Goal: Information Seeking & Learning: Find specific page/section

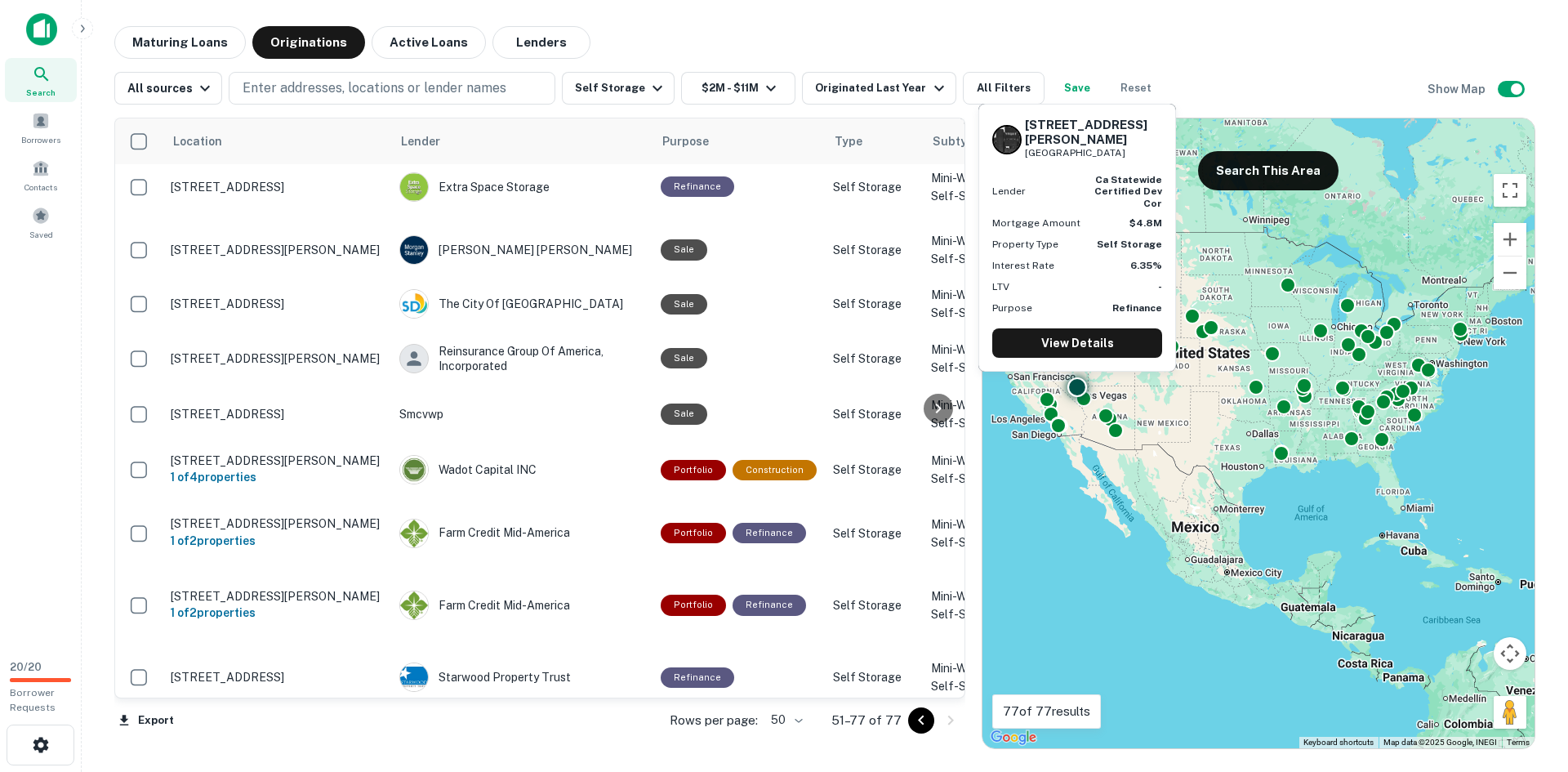
scroll to position [346, 0]
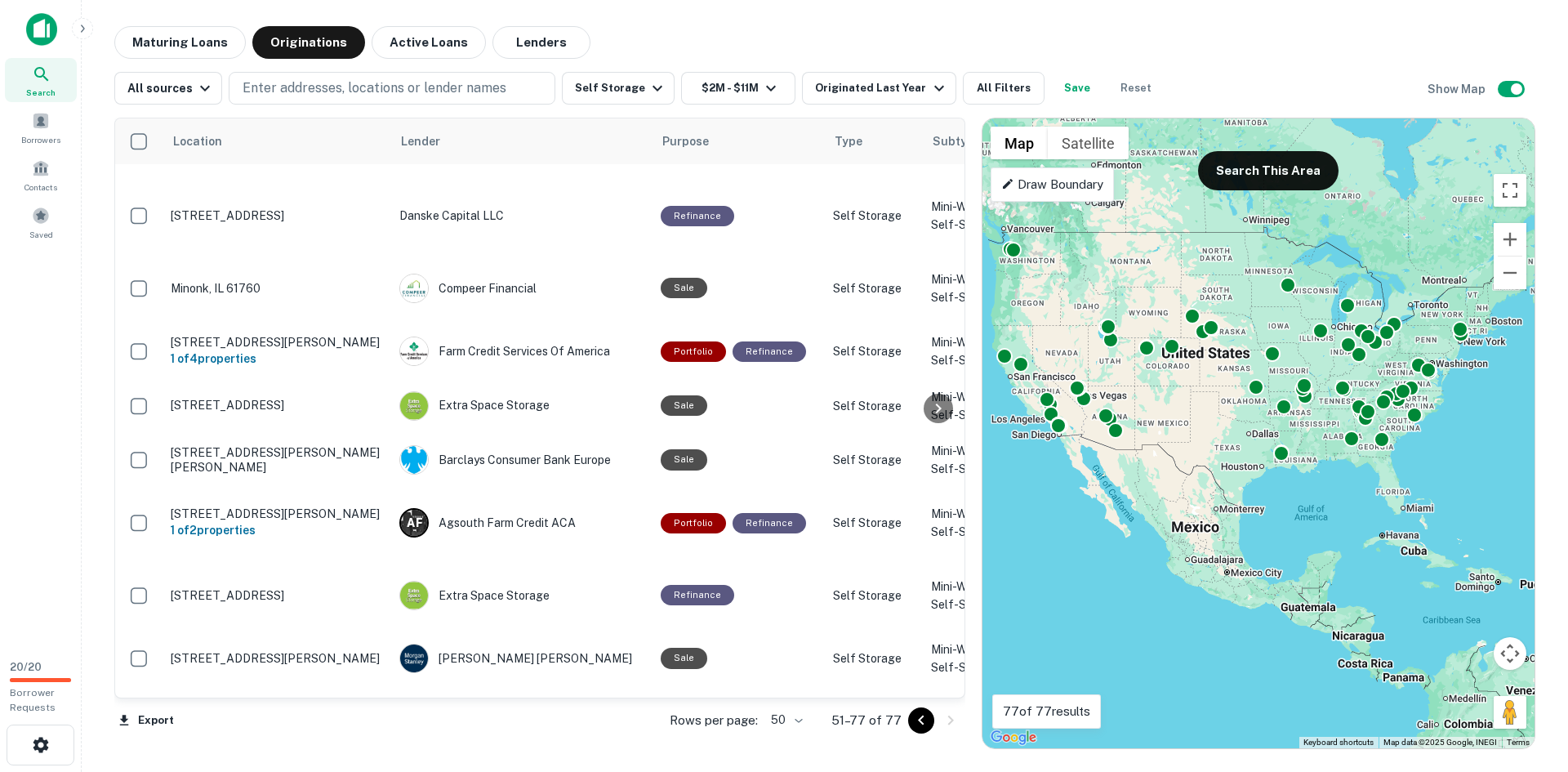
click at [51, 77] on icon at bounding box center [42, 74] width 20 height 20
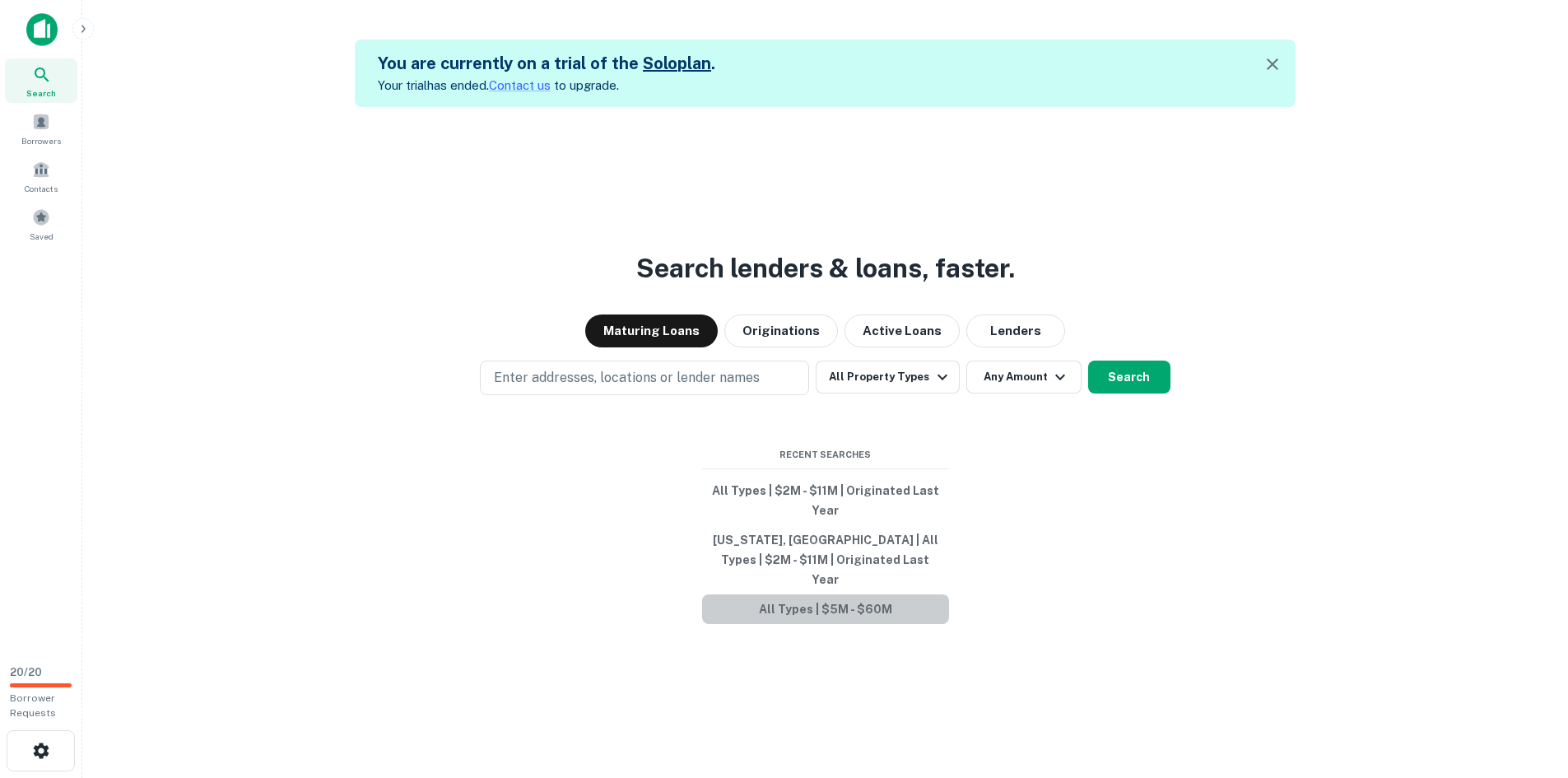
click at [840, 602] on button "All Types | $5M - $60M" at bounding box center [825, 609] width 247 height 30
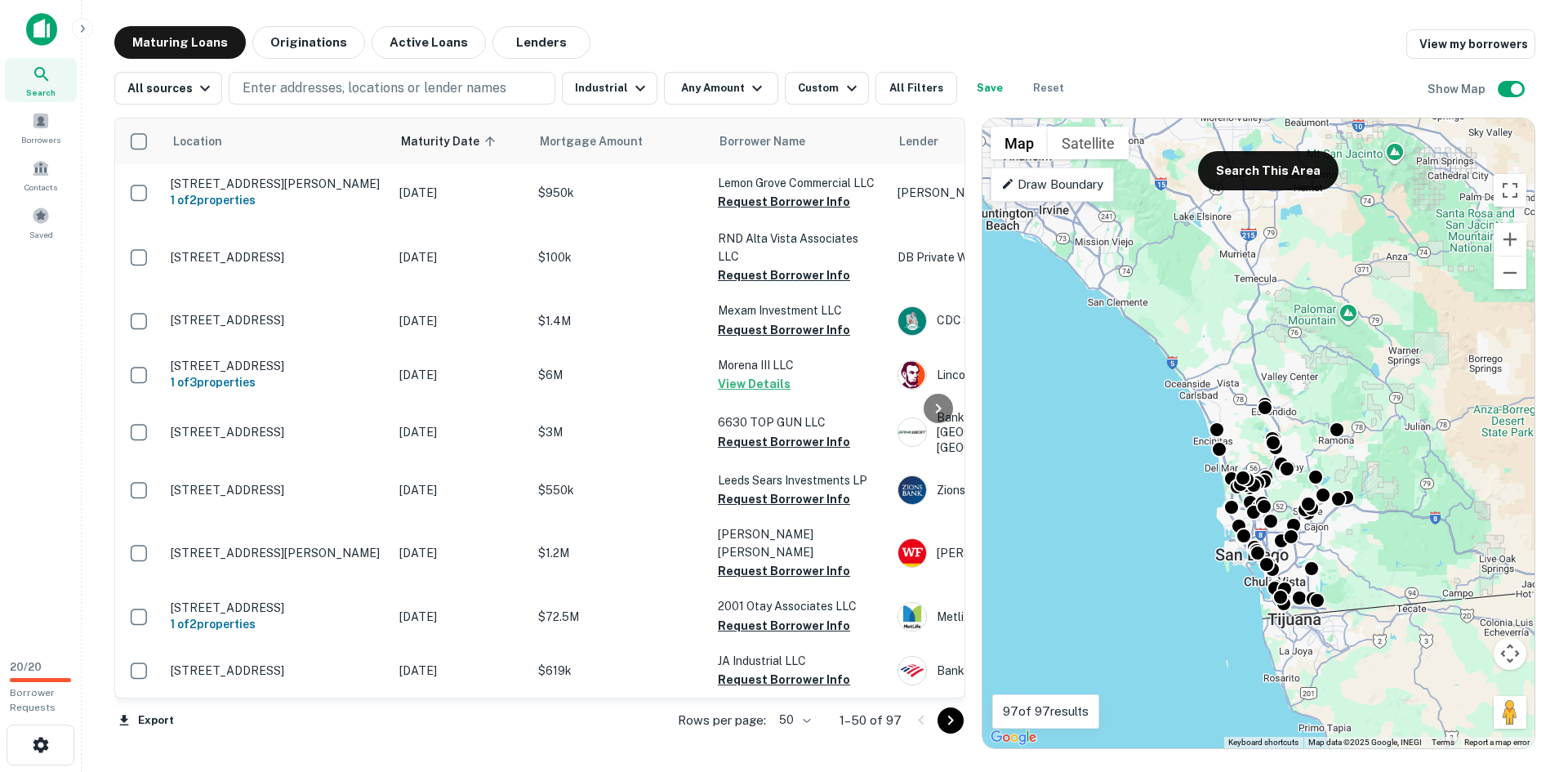
drag, startPoint x: 1103, startPoint y: 312, endPoint x: 1137, endPoint y: 460, distance: 151.9
click at [1137, 460] on div "To activate drag with keyboard, press Alt + Enter. Once in keyboard drag state,…" at bounding box center [1257, 433] width 552 height 629
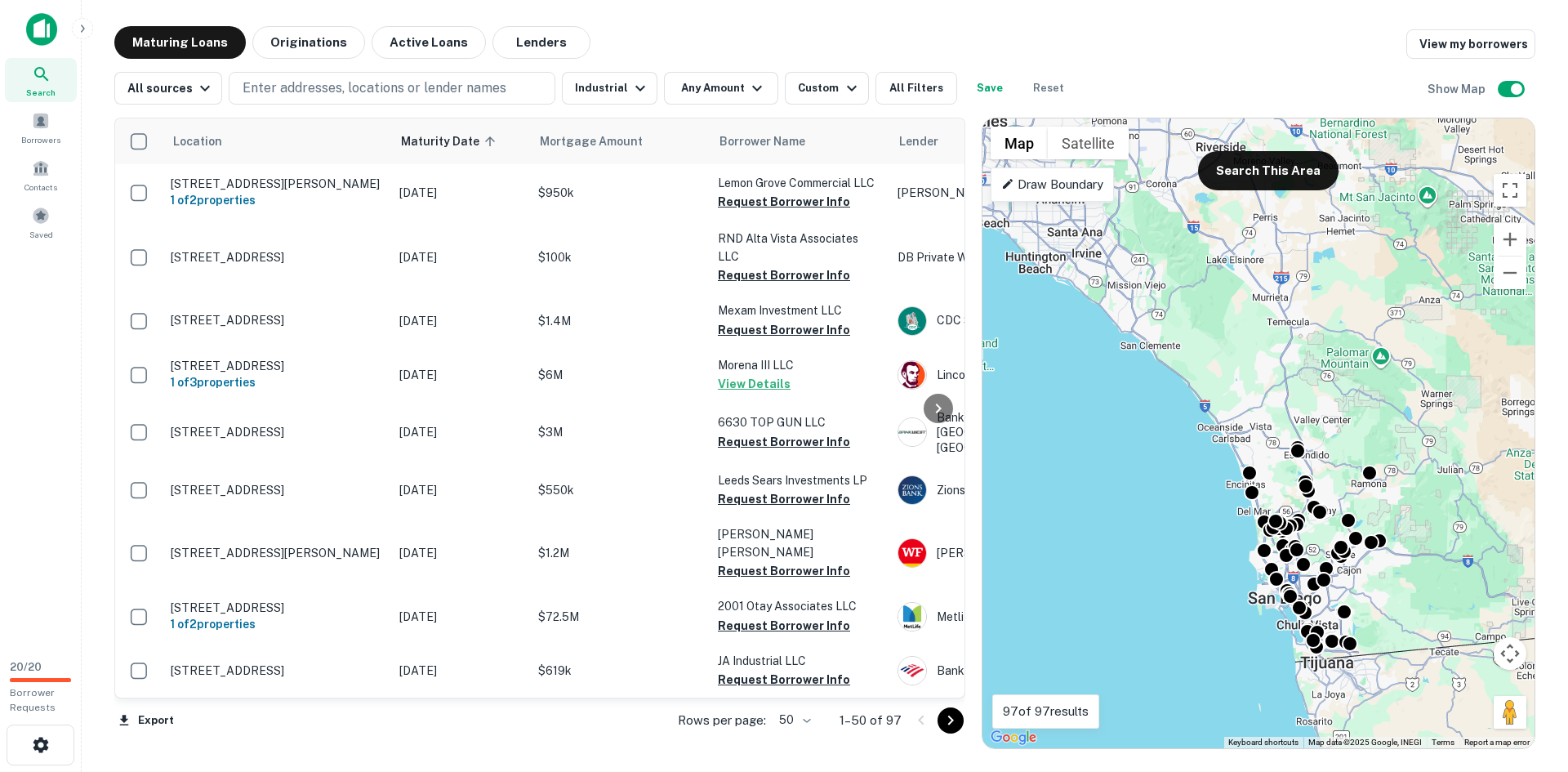
drag, startPoint x: 1205, startPoint y: 250, endPoint x: 1237, endPoint y: 271, distance: 38.3
click at [1237, 271] on div "To activate drag with keyboard, press Alt + Enter. Once in keyboard drag state,…" at bounding box center [1257, 433] width 552 height 629
click at [1261, 178] on button "Search This Area" at bounding box center [1268, 171] width 141 height 39
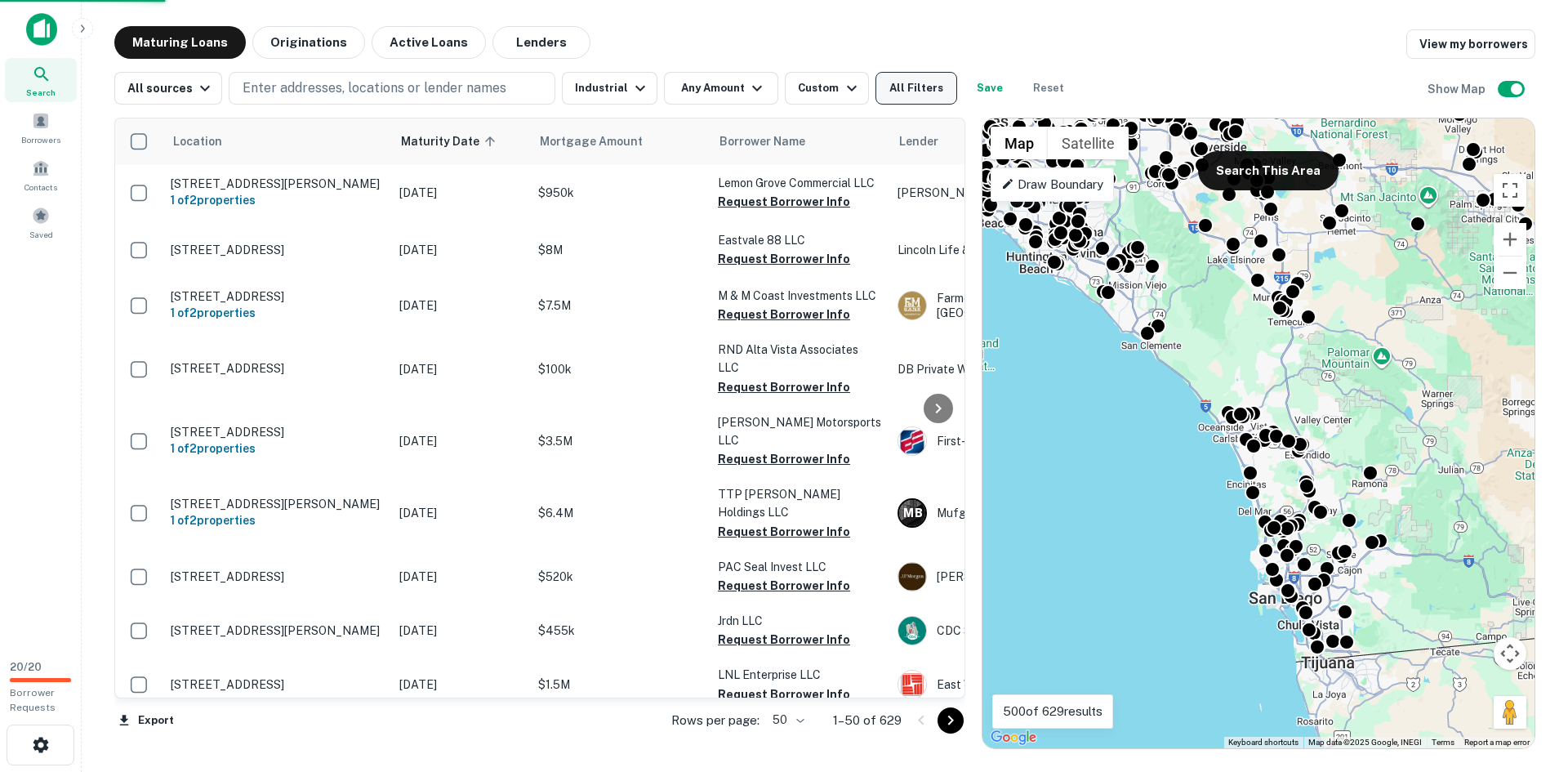
click at [884, 82] on button "All Filters" at bounding box center [916, 88] width 82 height 32
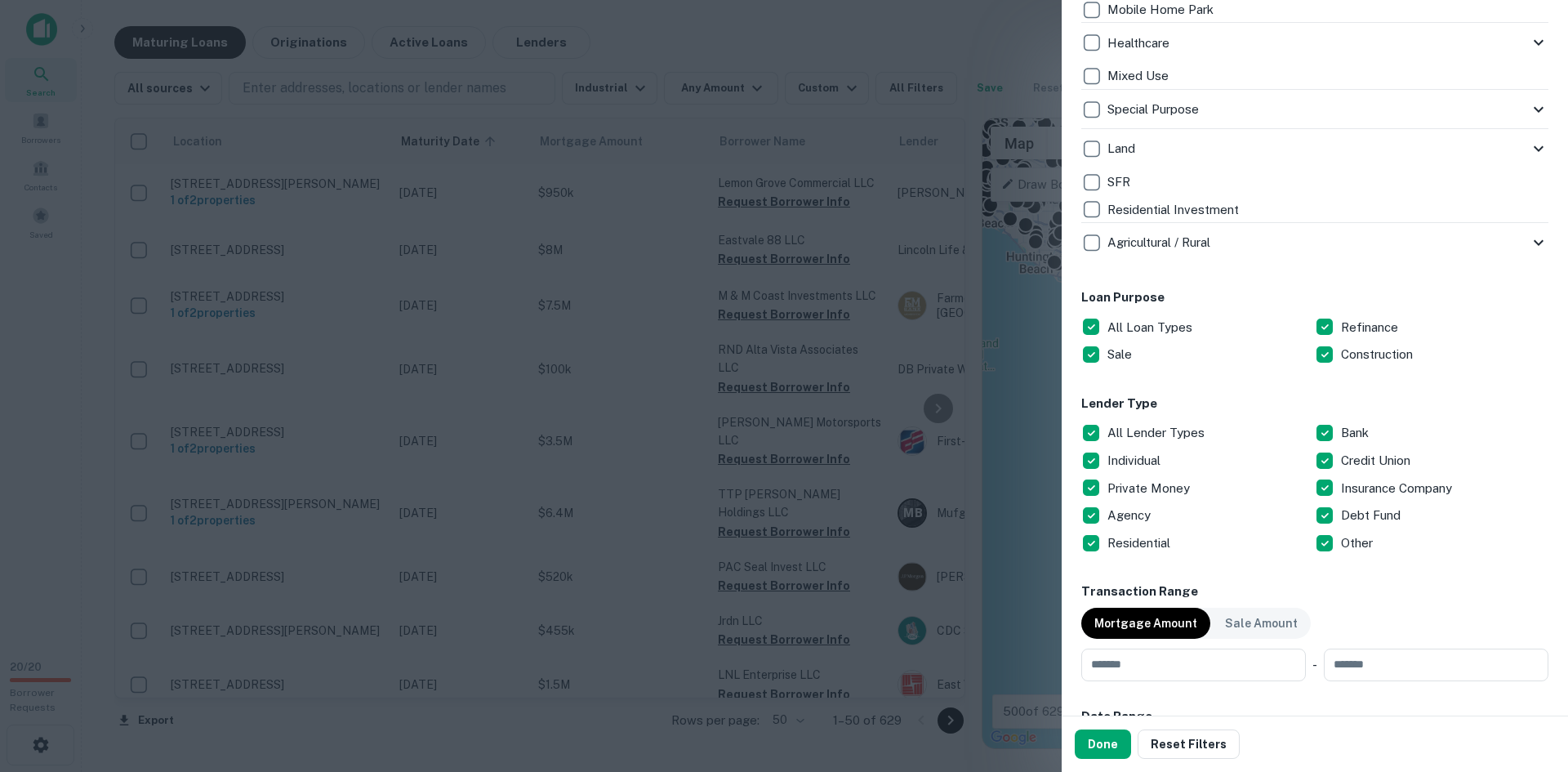
scroll to position [654, 0]
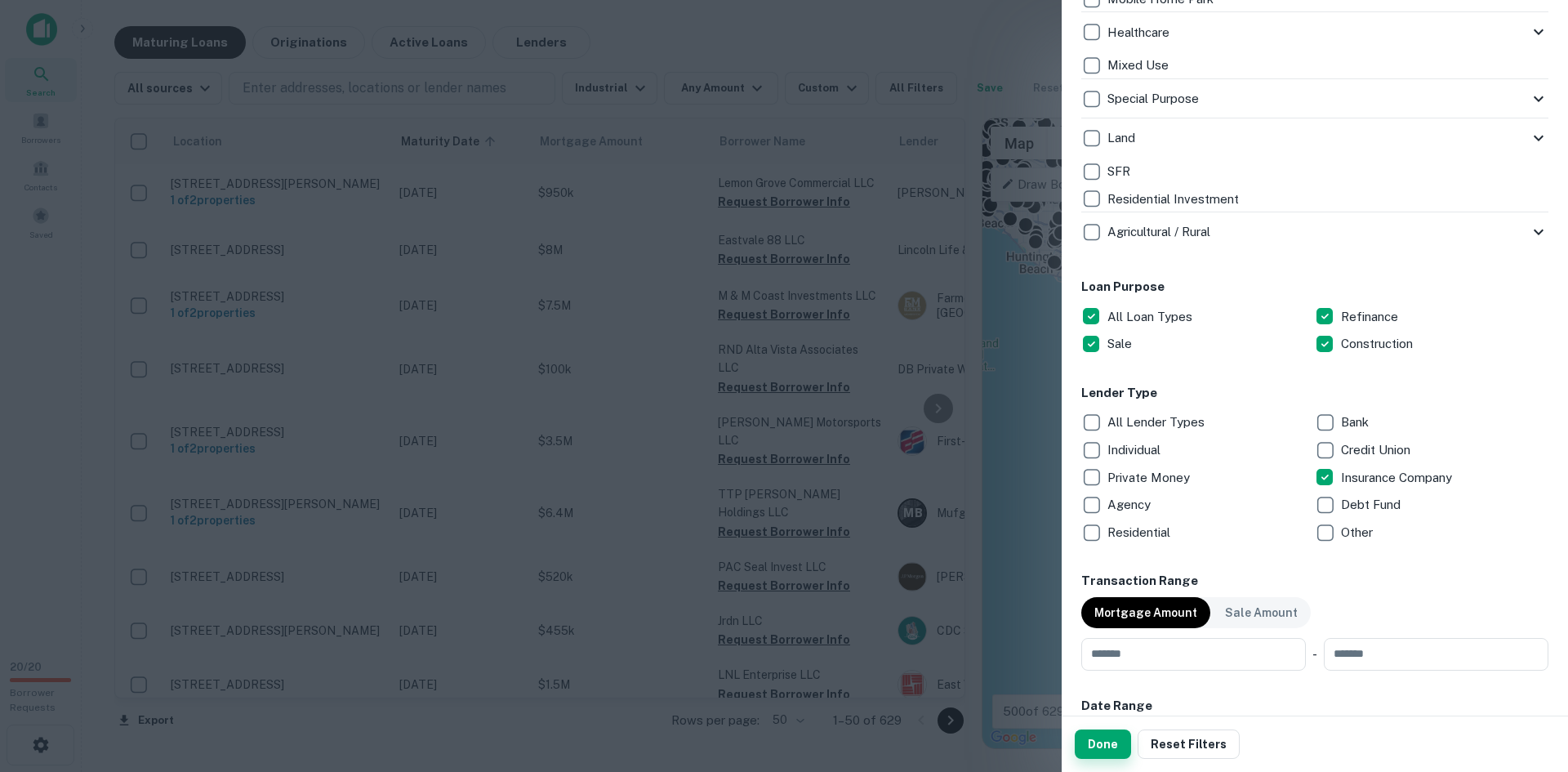
click at [1106, 739] on button "Done" at bounding box center [1103, 744] width 57 height 29
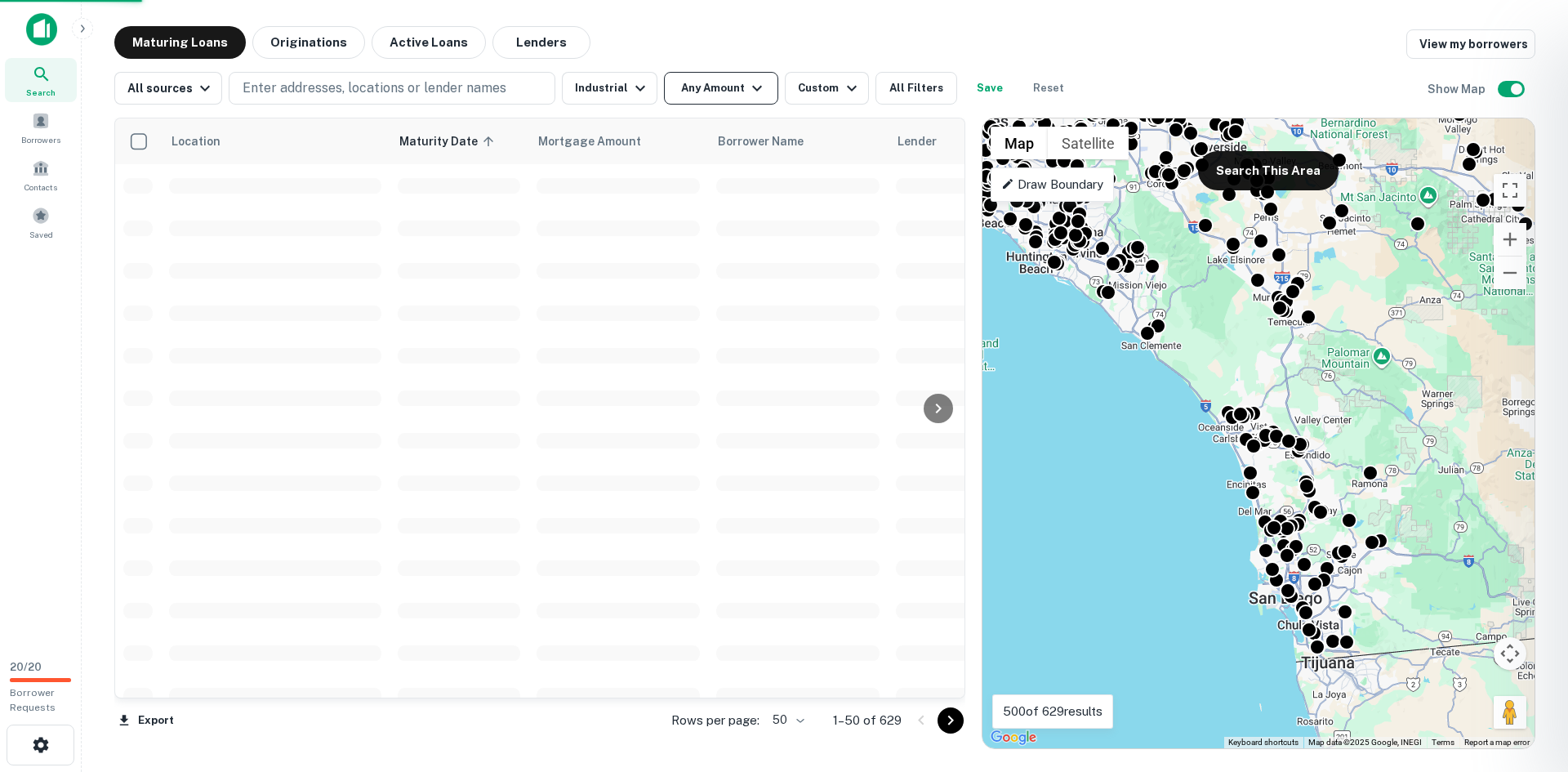
click at [713, 87] on button "Any Amount" at bounding box center [720, 88] width 114 height 32
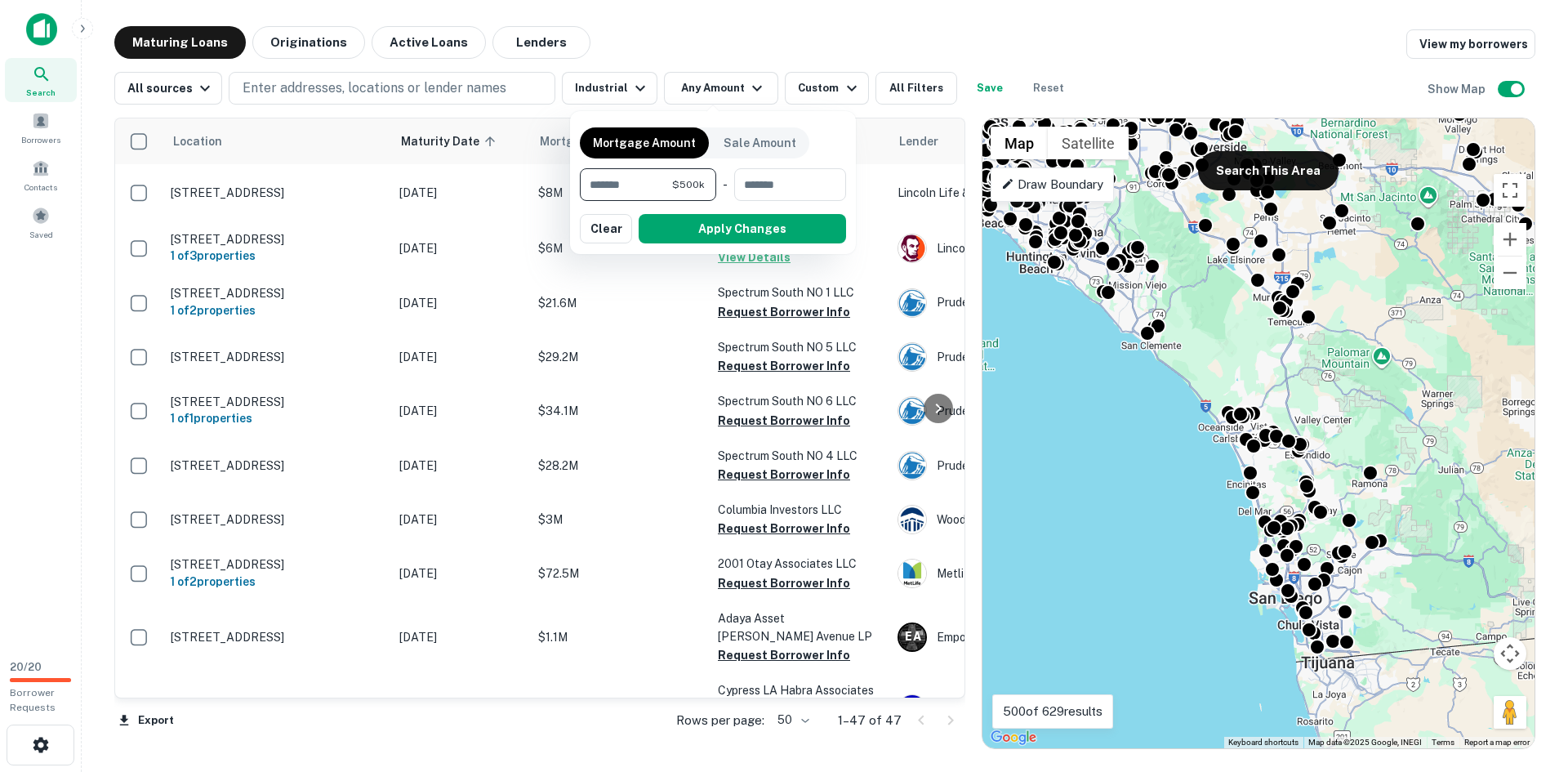
type input "*******"
type input "********"
click at [691, 220] on button "Apply Changes" at bounding box center [742, 229] width 207 height 29
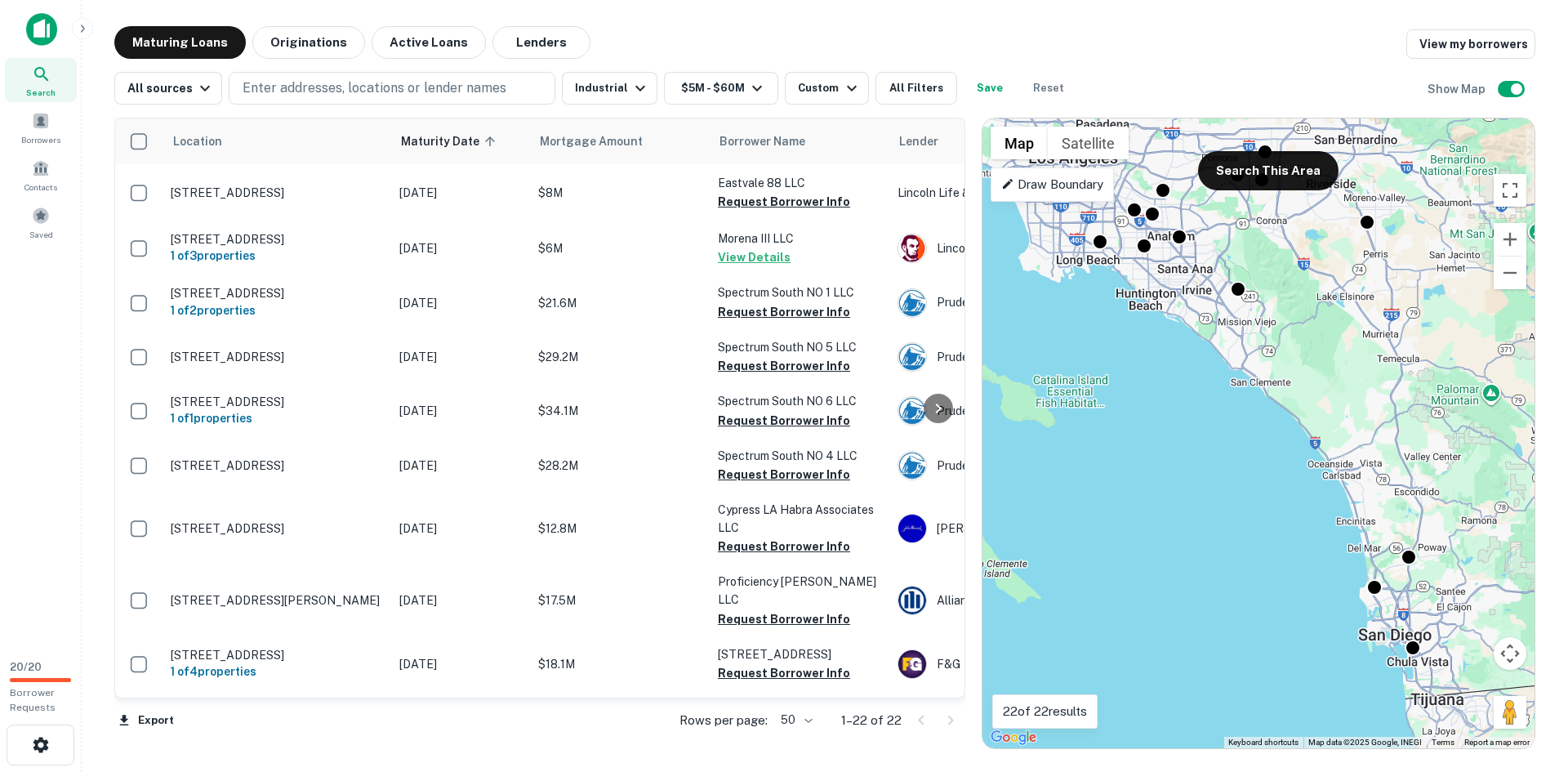
drag, startPoint x: 1130, startPoint y: 365, endPoint x: 1198, endPoint y: 400, distance: 76.5
click at [1198, 400] on div "To activate drag with keyboard, press Alt + Enter. Once in keyboard drag state,…" at bounding box center [1257, 433] width 552 height 629
click at [892, 86] on button "All Filters" at bounding box center [916, 88] width 82 height 32
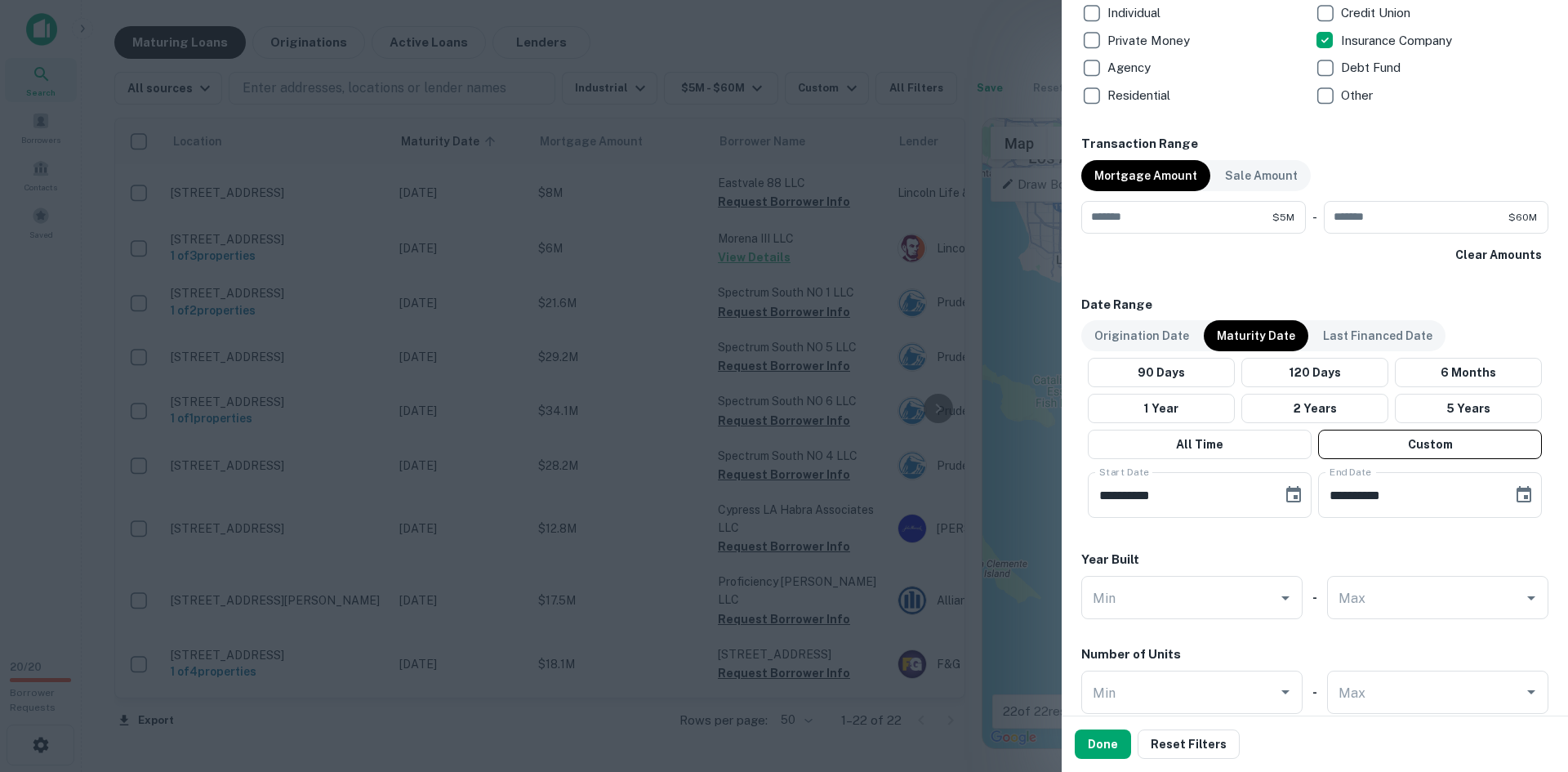
scroll to position [1143, 0]
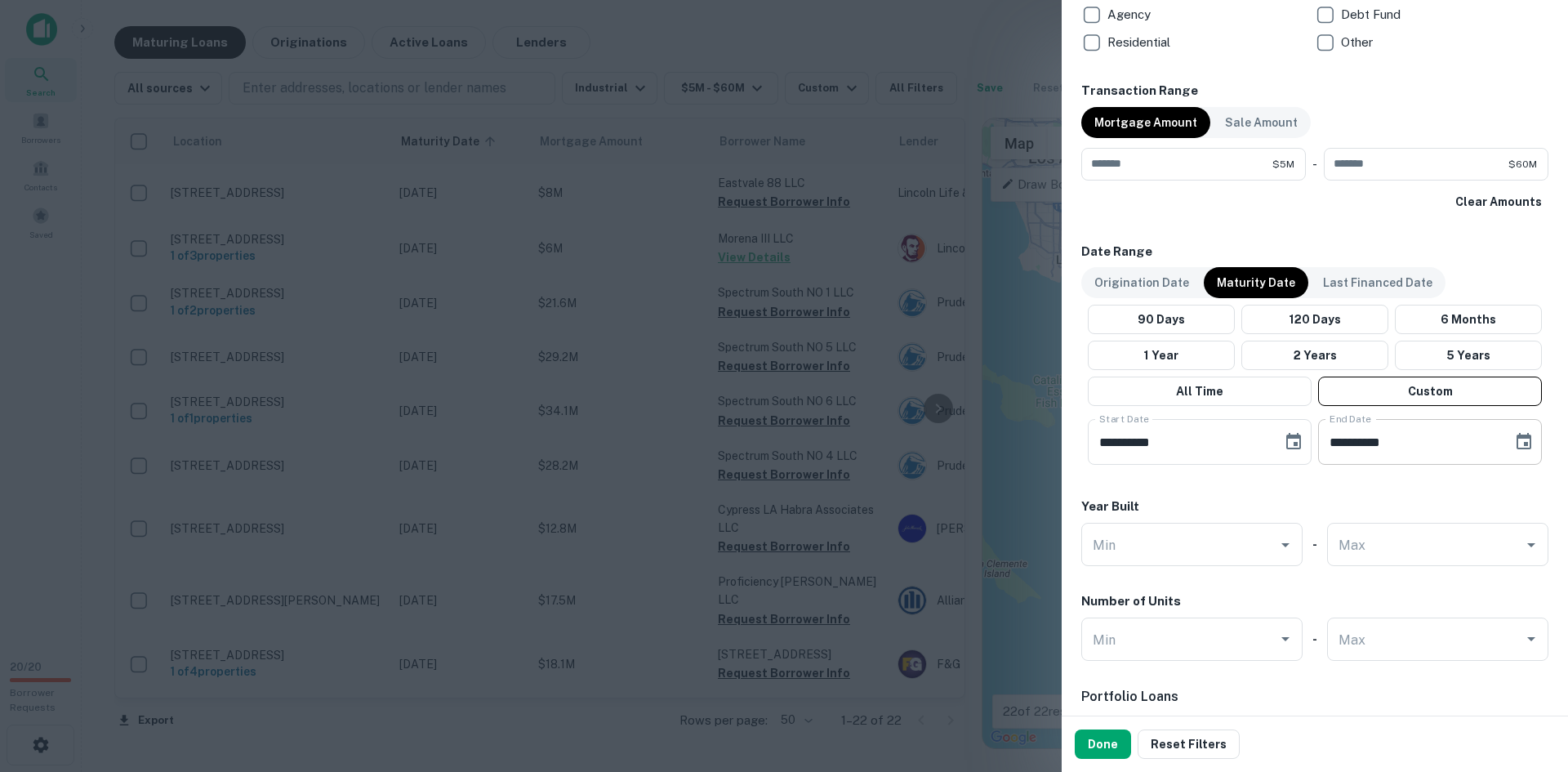
click at [1513, 445] on icon "Choose date, selected date is Apr 5, 2026" at bounding box center [1523, 442] width 20 height 20
click at [1505, 496] on icon "Next month" at bounding box center [1504, 491] width 20 height 20
click at [1503, 500] on button "Next month" at bounding box center [1503, 491] width 32 height 32
click at [1393, 559] on button "1" at bounding box center [1399, 559] width 29 height 29
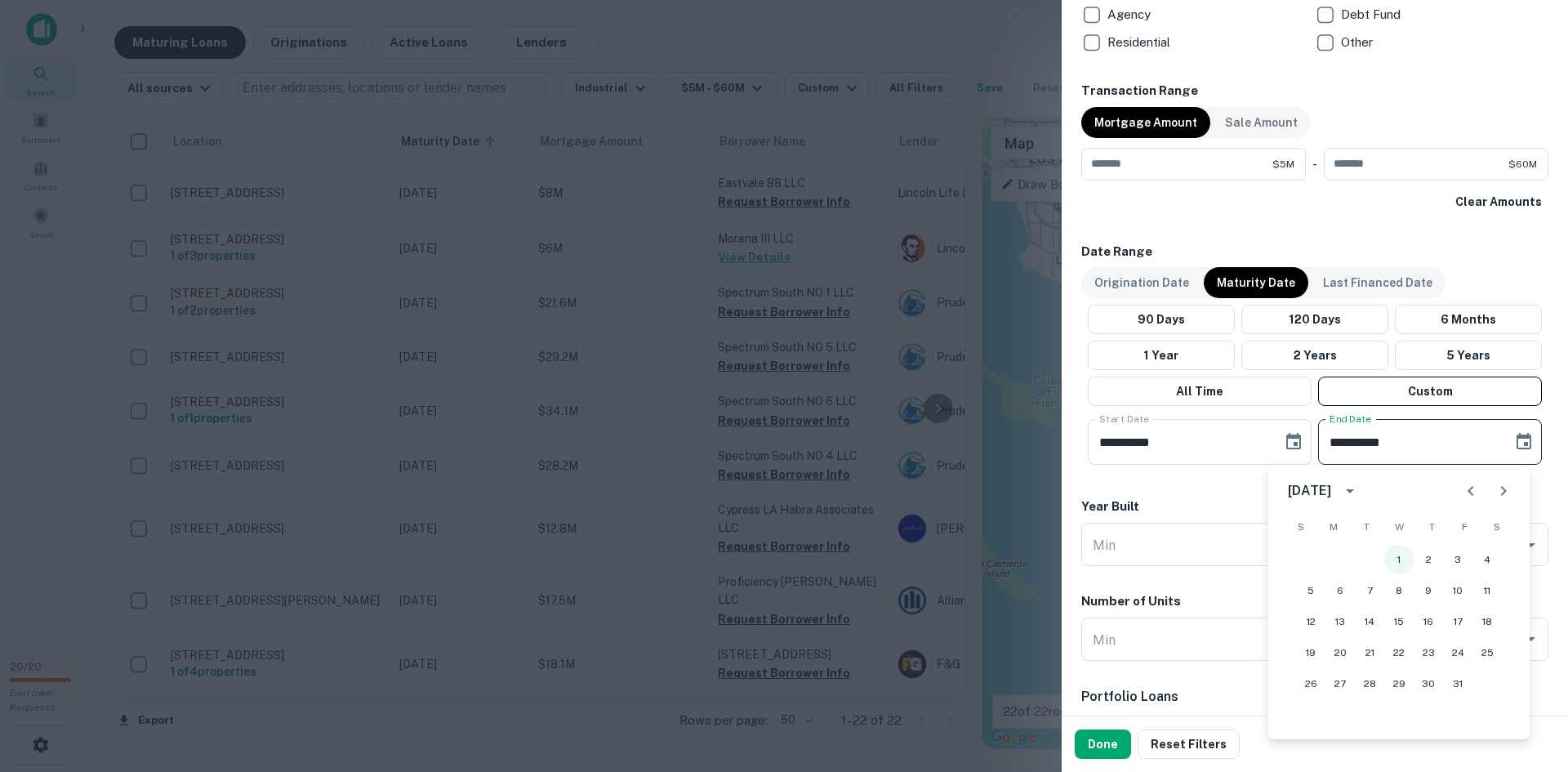
type input "**********"
click at [1110, 748] on button "Done" at bounding box center [1103, 744] width 57 height 29
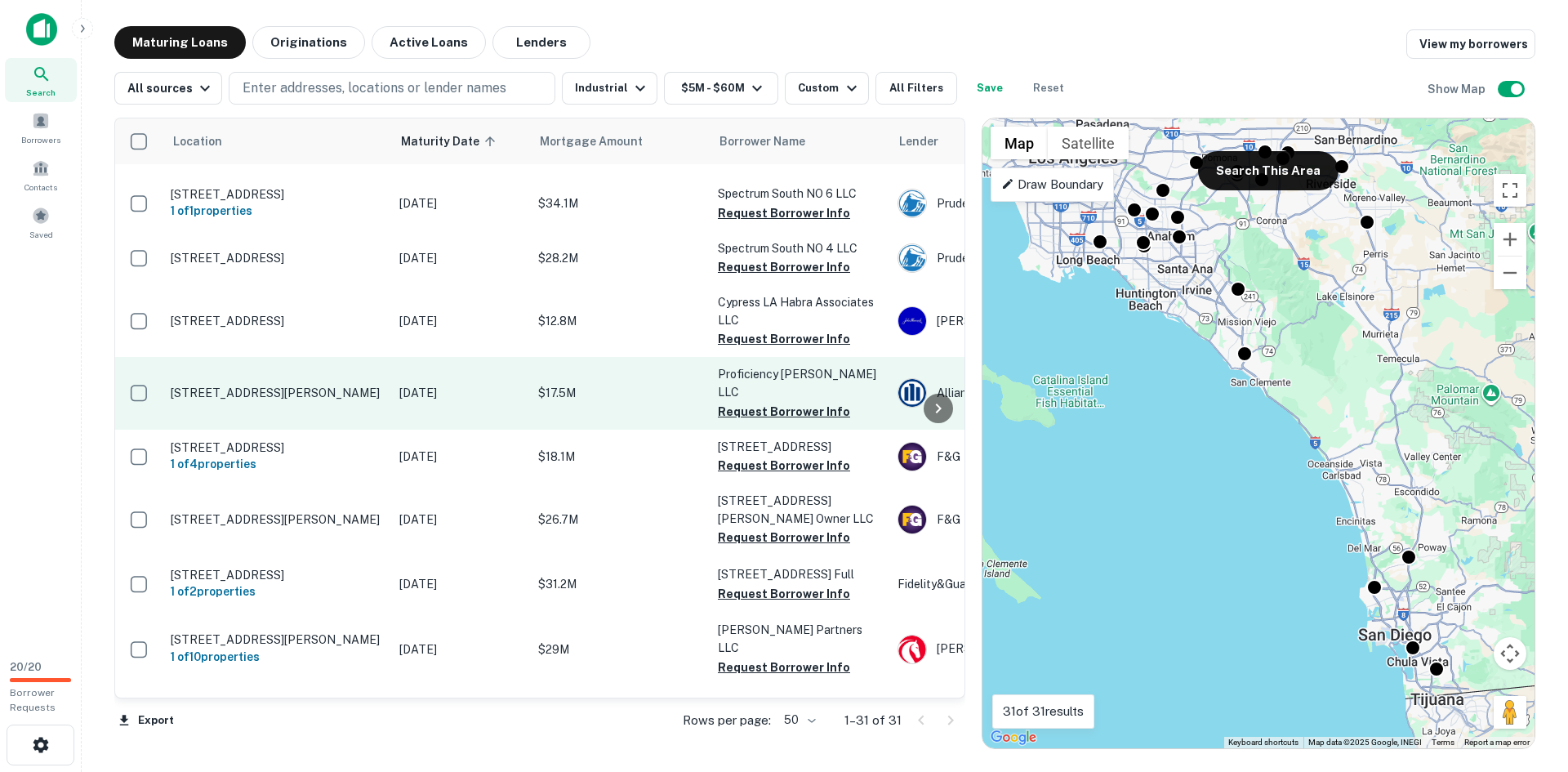
scroll to position [245, 0]
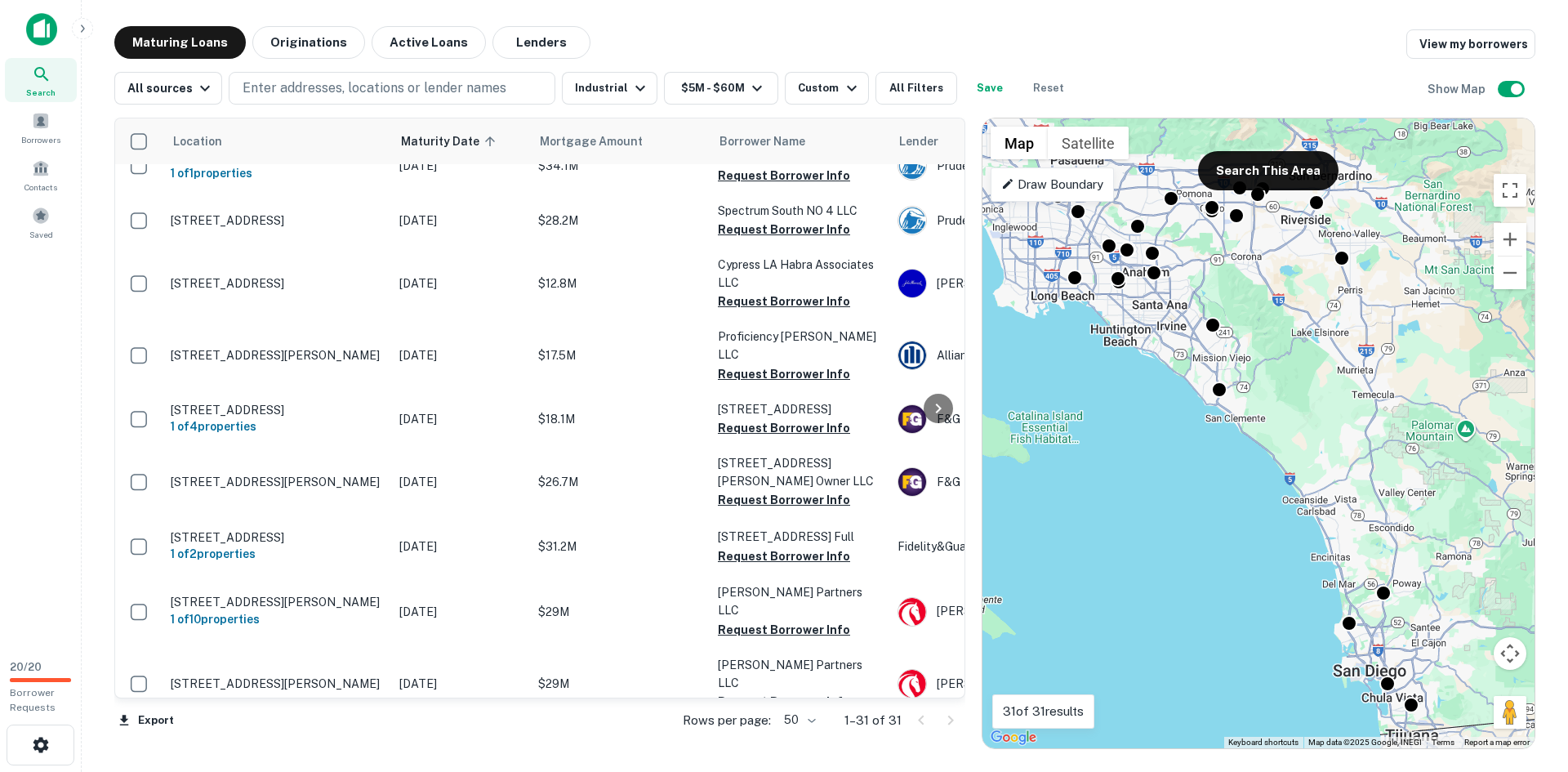
drag, startPoint x: 1285, startPoint y: 350, endPoint x: 1260, endPoint y: 387, distance: 44.7
click at [1260, 387] on div "To activate drag with keyboard, press Alt + Enter. Once in keyboard drag state,…" at bounding box center [1257, 433] width 552 height 629
click at [1263, 179] on button "Search This Area" at bounding box center [1268, 171] width 141 height 39
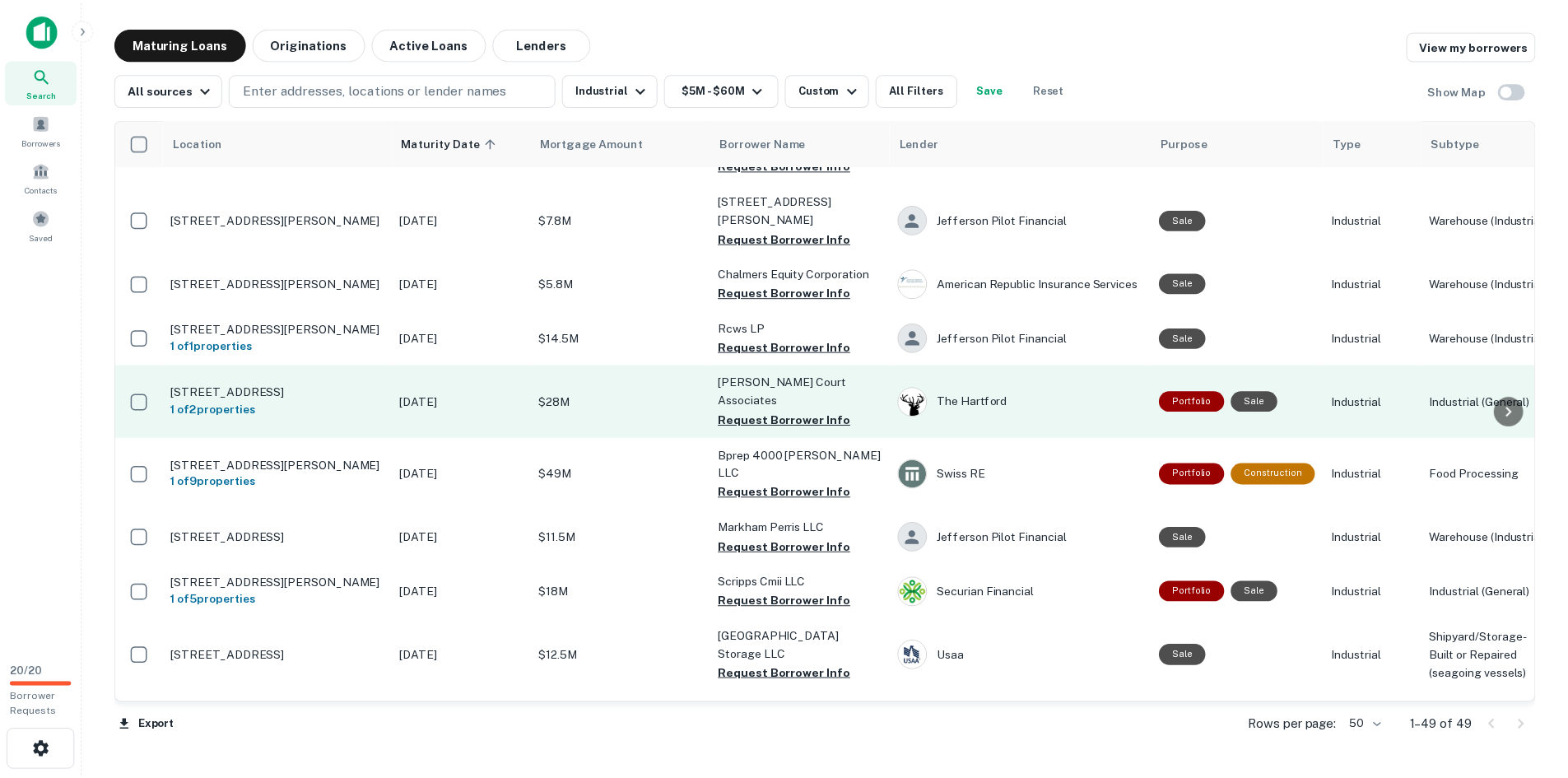
scroll to position [1564, 0]
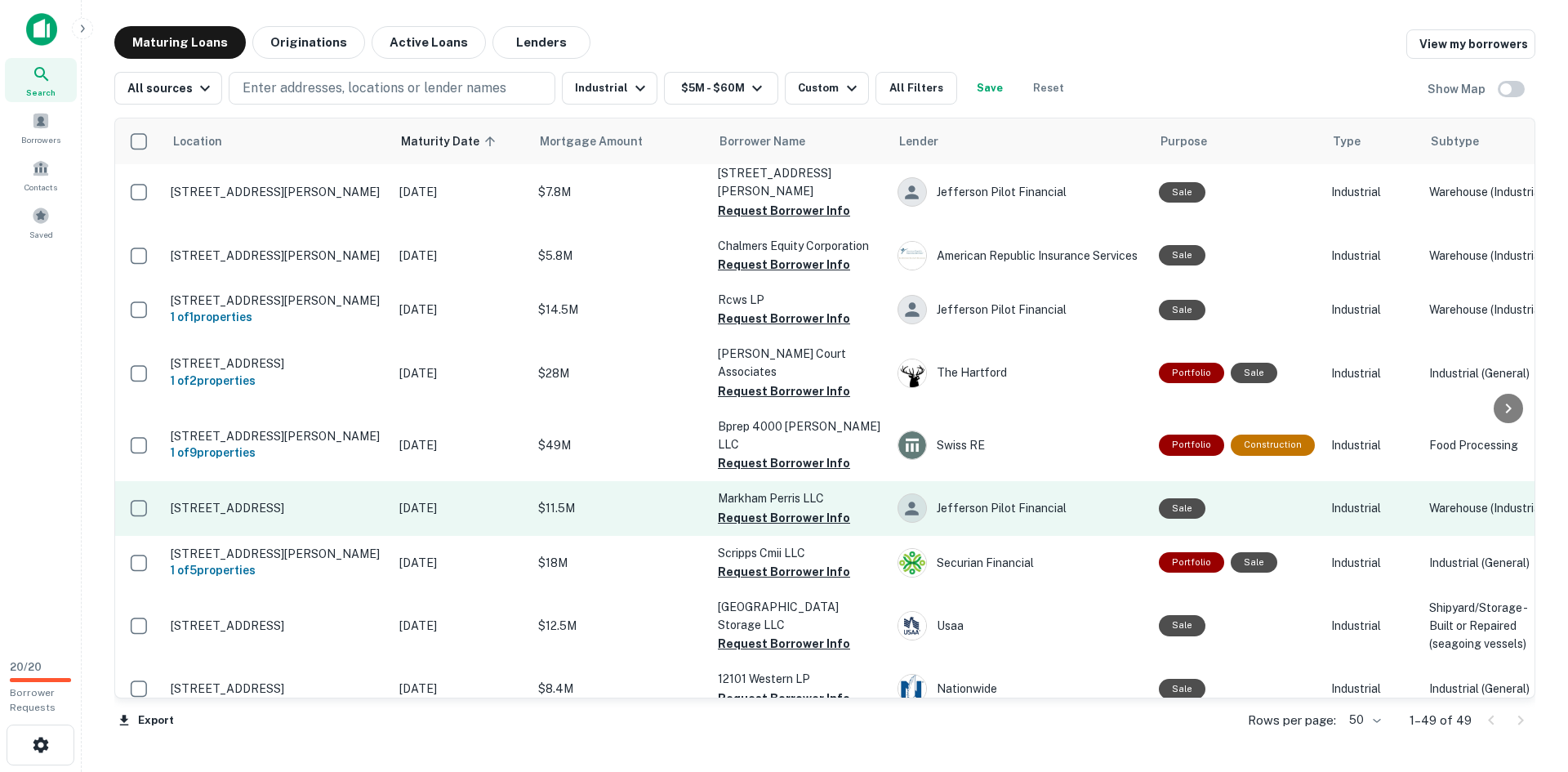
click at [646, 499] on p "$11.5M" at bounding box center [619, 508] width 163 height 18
